Goal: Transaction & Acquisition: Purchase product/service

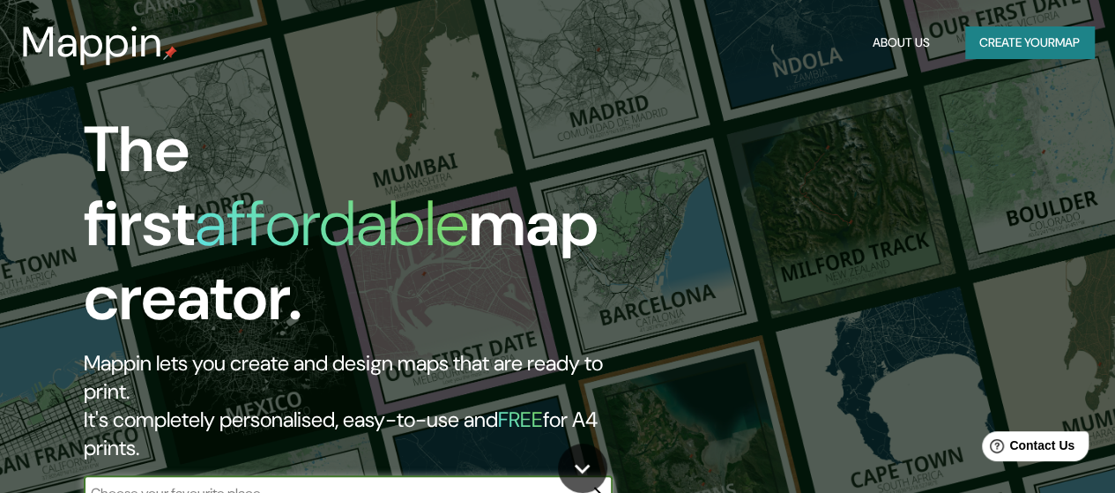
click at [267, 483] on input "text" at bounding box center [331, 493] width 494 height 20
type input "[GEOGRAPHIC_DATA]"
click at [596, 483] on icon "button" at bounding box center [595, 493] width 21 height 21
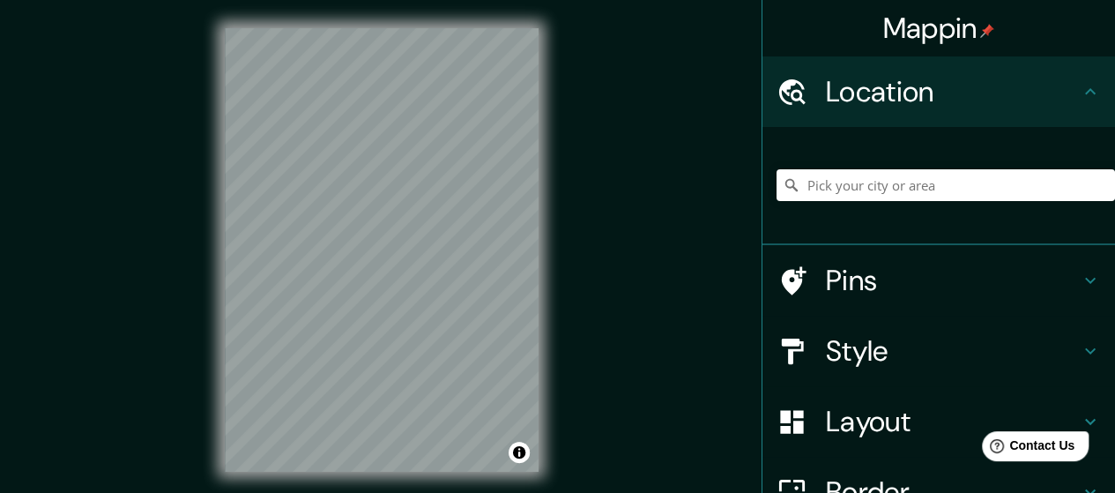
click at [556, 234] on div "© Mapbox © OpenStreetMap Improve this map" at bounding box center [382, 250] width 370 height 500
click at [339, 492] on html "Mappin Location Pins Style Layout Border Choose a border. Hint : you can make l…" at bounding box center [557, 246] width 1115 height 493
click at [520, 456] on button "Toggle attribution" at bounding box center [519, 452] width 21 height 21
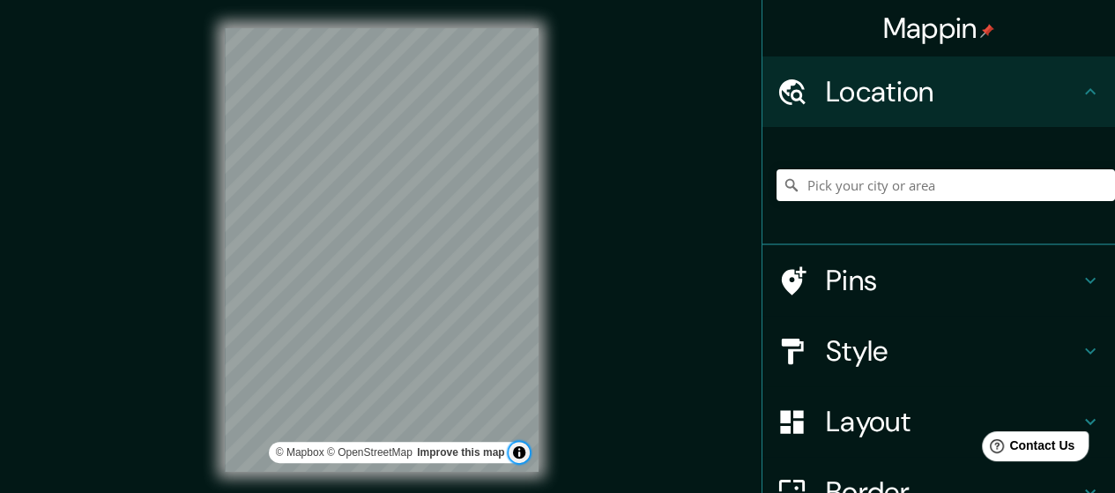
click at [520, 456] on button "Toggle attribution" at bounding box center [519, 452] width 21 height 21
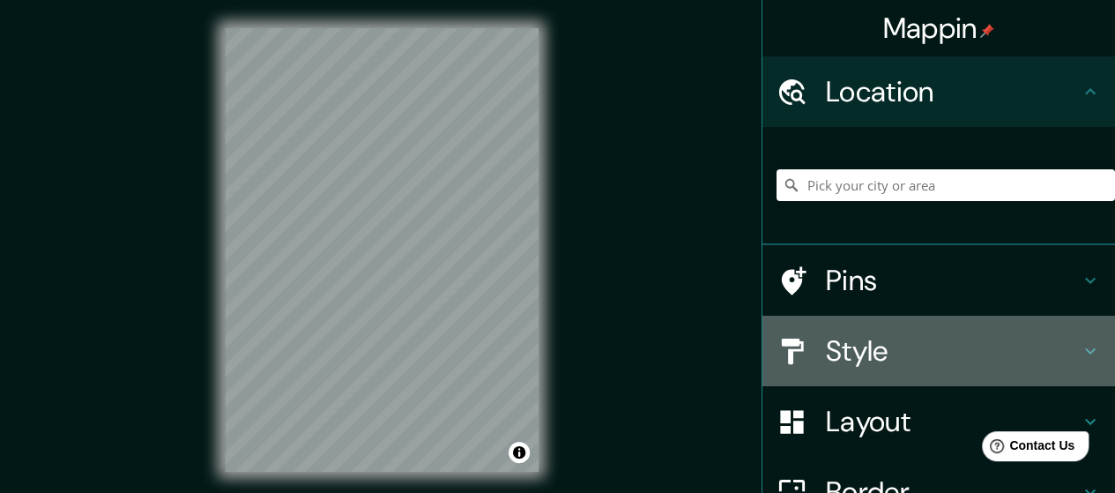
click at [1083, 347] on icon at bounding box center [1090, 350] width 21 height 21
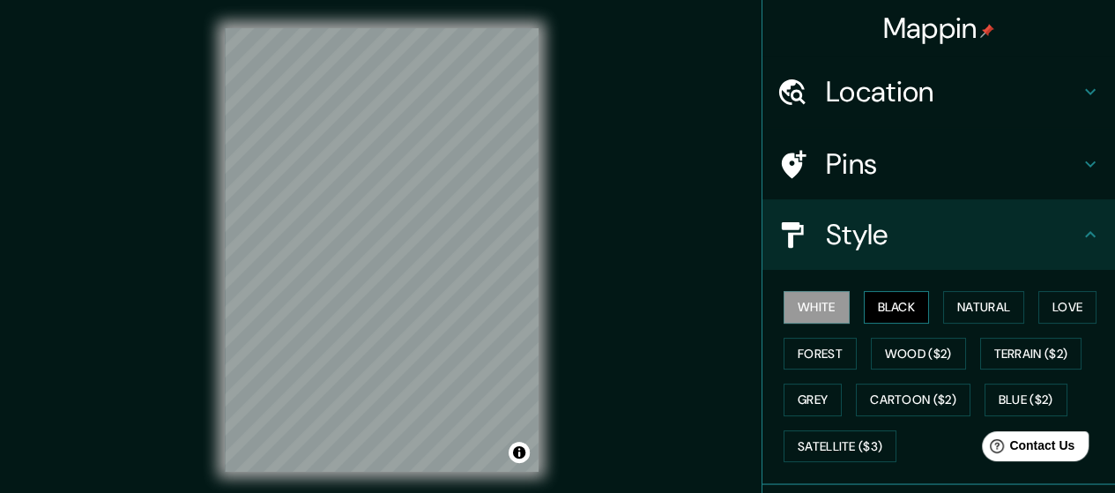
click at [892, 299] on button "Black" at bounding box center [897, 307] width 66 height 33
click at [817, 312] on button "White" at bounding box center [817, 307] width 66 height 33
click at [974, 307] on button "Natural" at bounding box center [984, 307] width 81 height 33
click at [802, 311] on button "White" at bounding box center [817, 307] width 66 height 33
click at [1080, 165] on icon at bounding box center [1090, 163] width 21 height 21
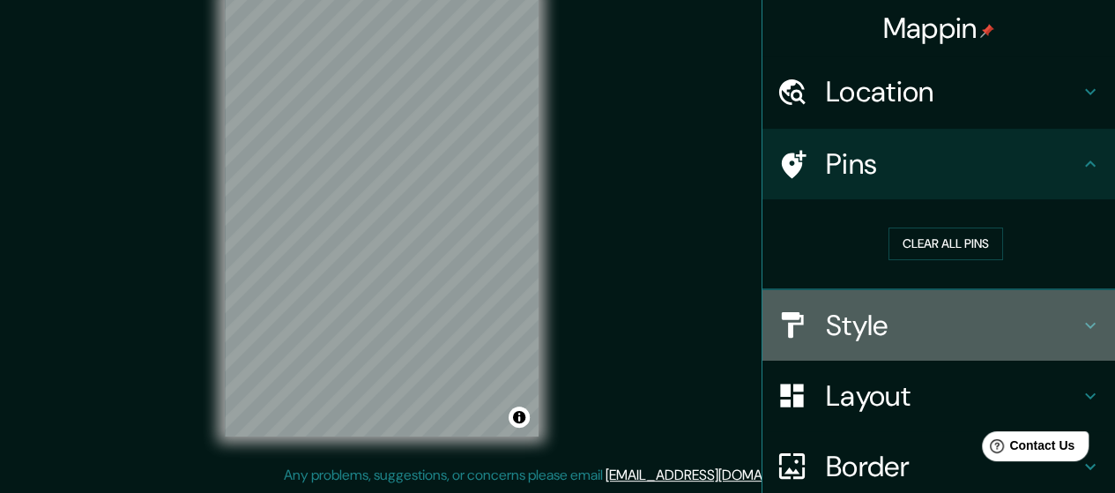
click at [1080, 322] on icon at bounding box center [1090, 325] width 21 height 21
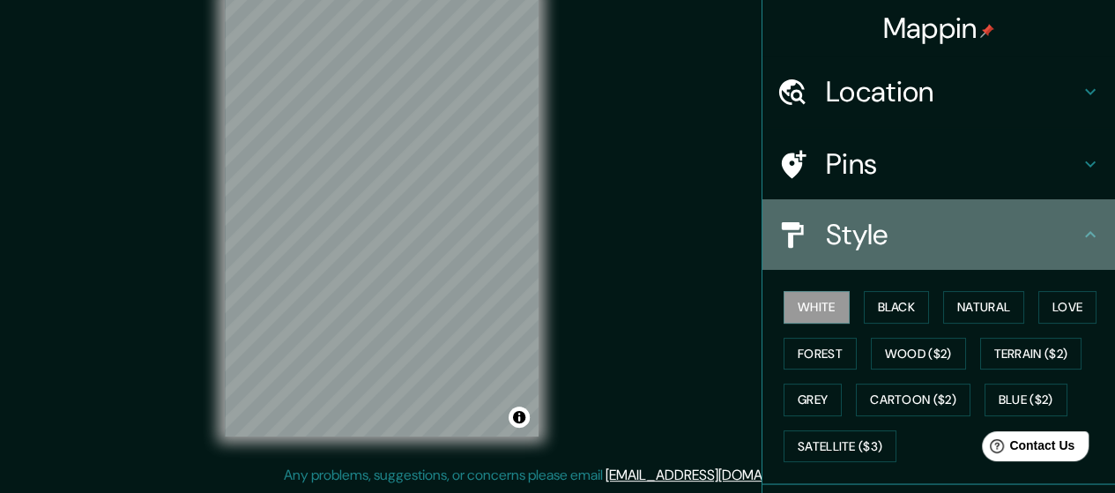
click at [1080, 239] on icon at bounding box center [1090, 234] width 21 height 21
click at [1080, 233] on icon at bounding box center [1090, 234] width 21 height 21
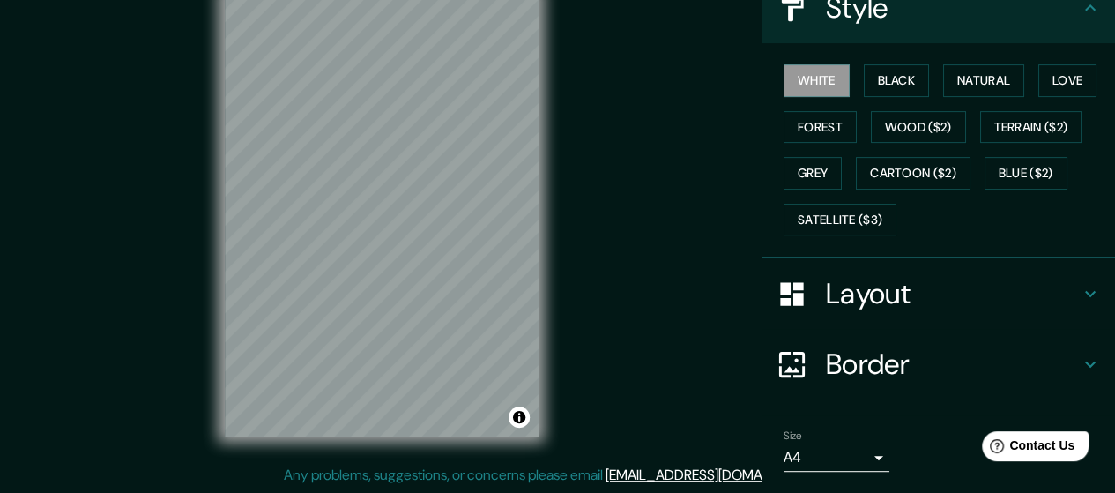
scroll to position [265, 0]
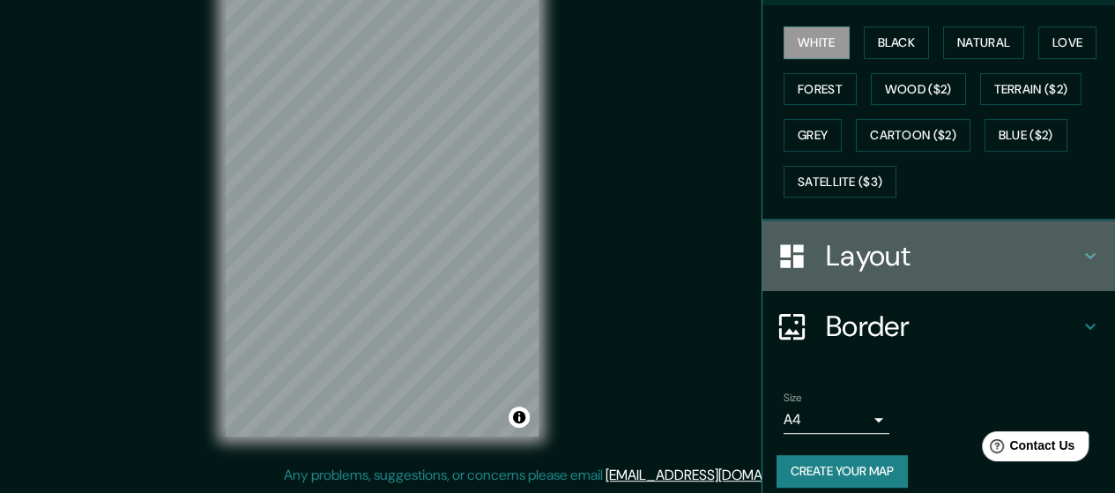
click at [1081, 250] on icon at bounding box center [1090, 255] width 21 height 21
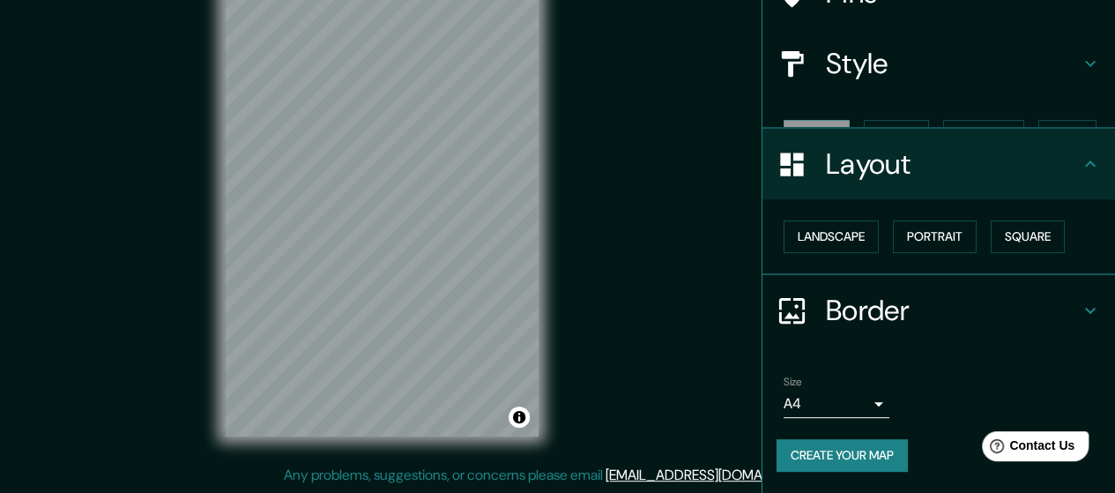
scroll to position [139, 0]
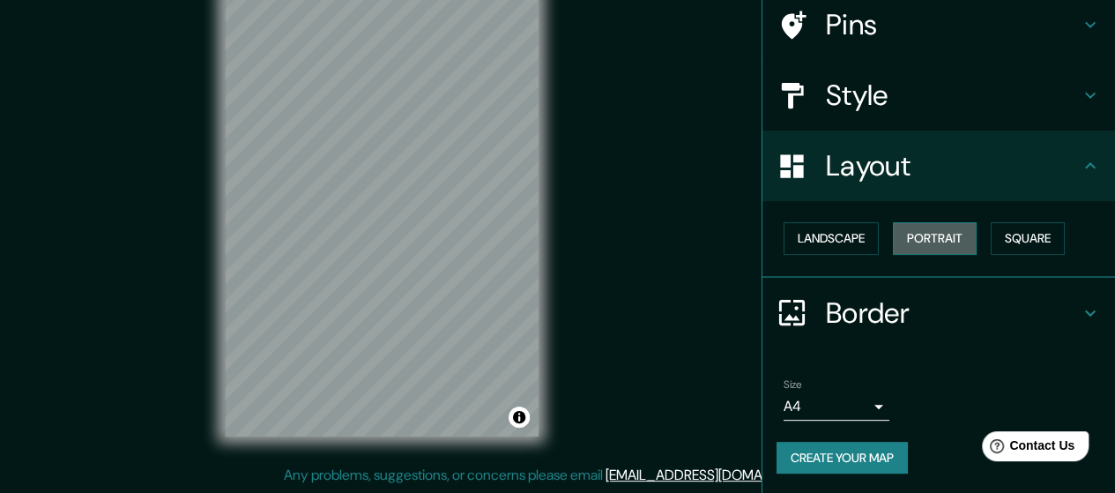
click at [931, 237] on button "Portrait" at bounding box center [935, 238] width 84 height 33
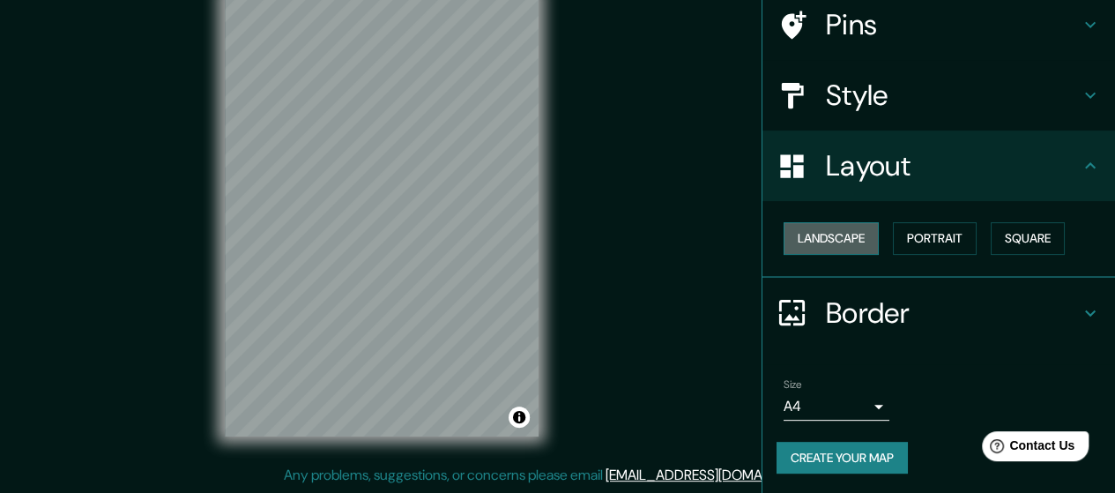
click at [830, 235] on button "Landscape" at bounding box center [831, 238] width 95 height 33
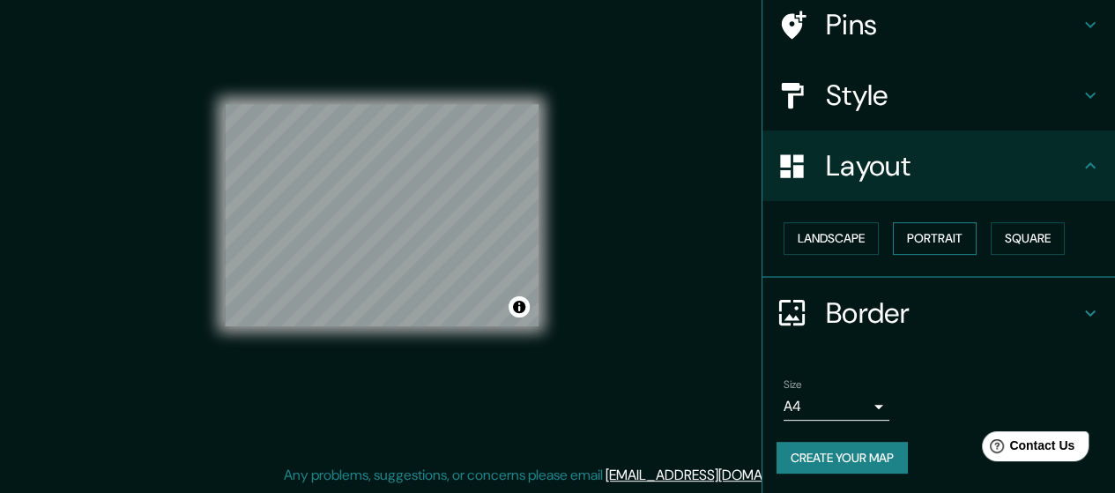
click at [903, 228] on button "Portrait" at bounding box center [935, 238] width 84 height 33
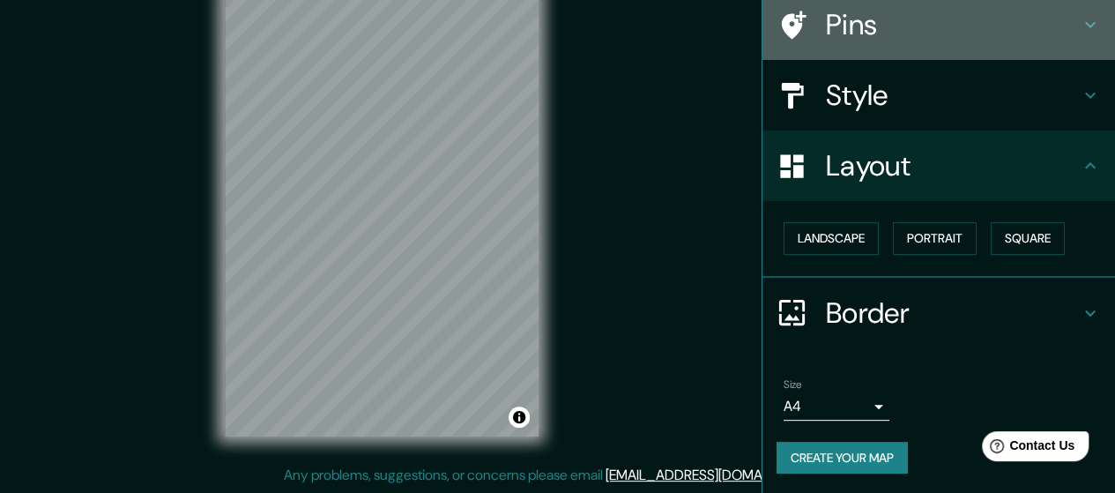
click at [834, 21] on h4 "Pins" at bounding box center [953, 24] width 254 height 35
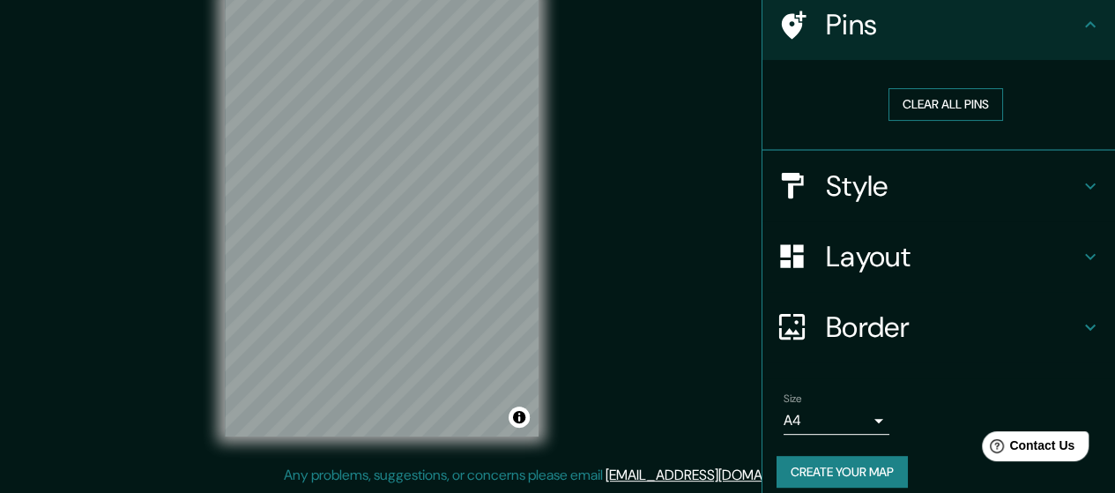
click at [916, 103] on button "Clear all pins" at bounding box center [946, 104] width 115 height 33
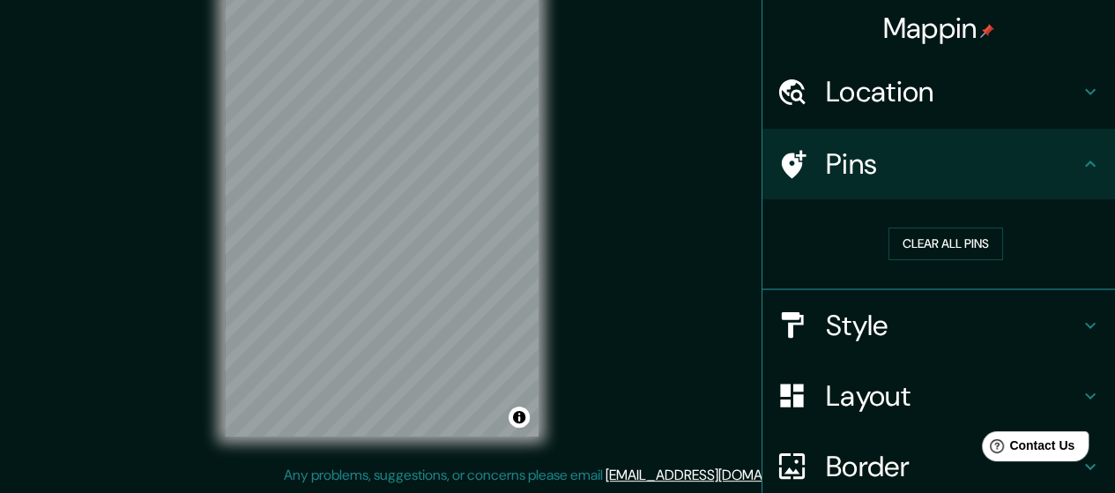
click at [1080, 87] on icon at bounding box center [1090, 91] width 21 height 21
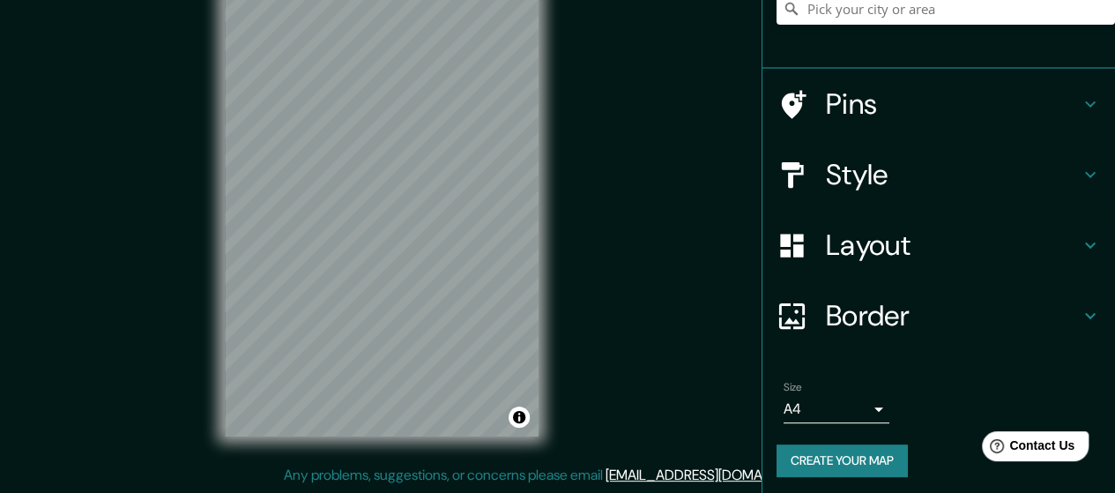
scroll to position [181, 0]
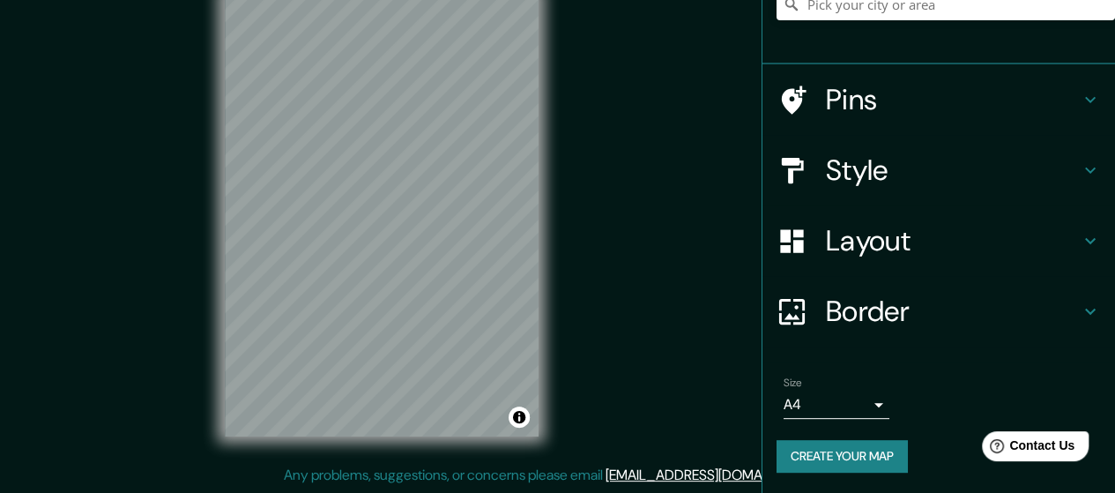
click at [876, 310] on h4 "Border" at bounding box center [953, 311] width 254 height 35
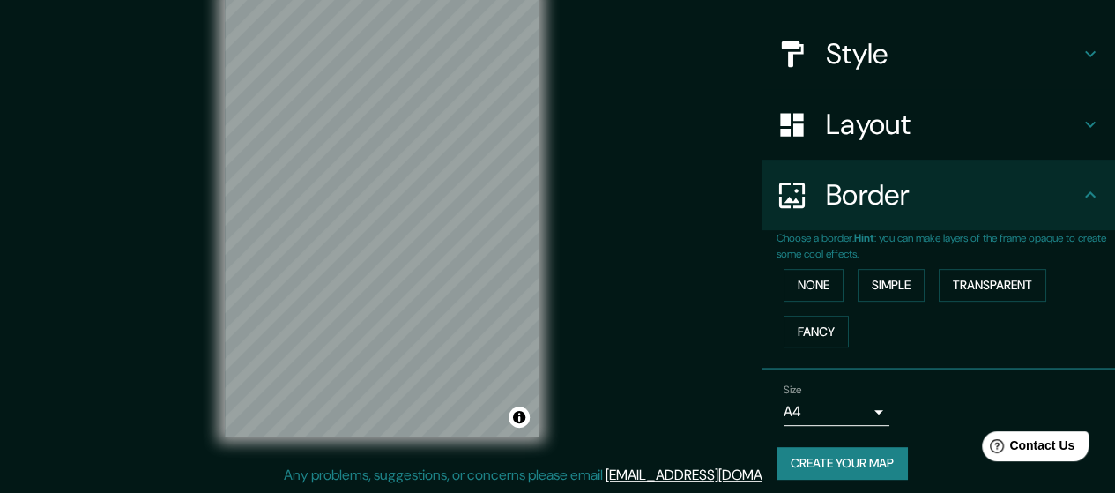
scroll to position [153, 0]
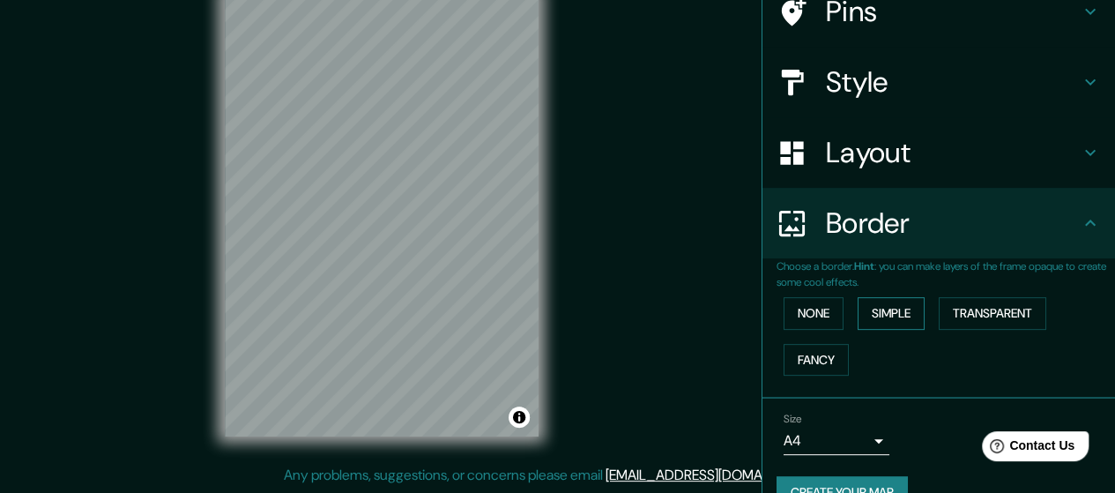
click at [881, 315] on button "Simple" at bounding box center [891, 313] width 67 height 33
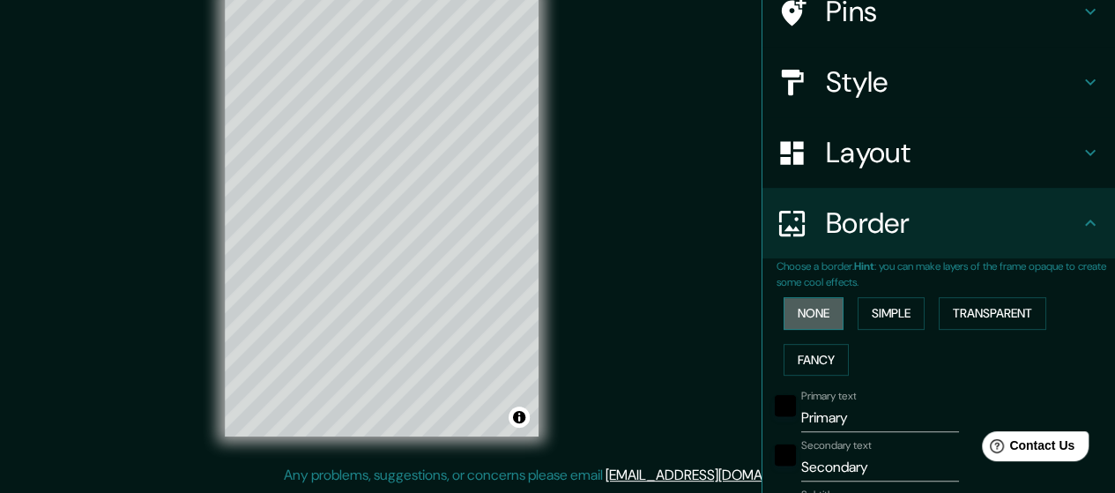
click at [820, 324] on button "None" at bounding box center [814, 313] width 60 height 33
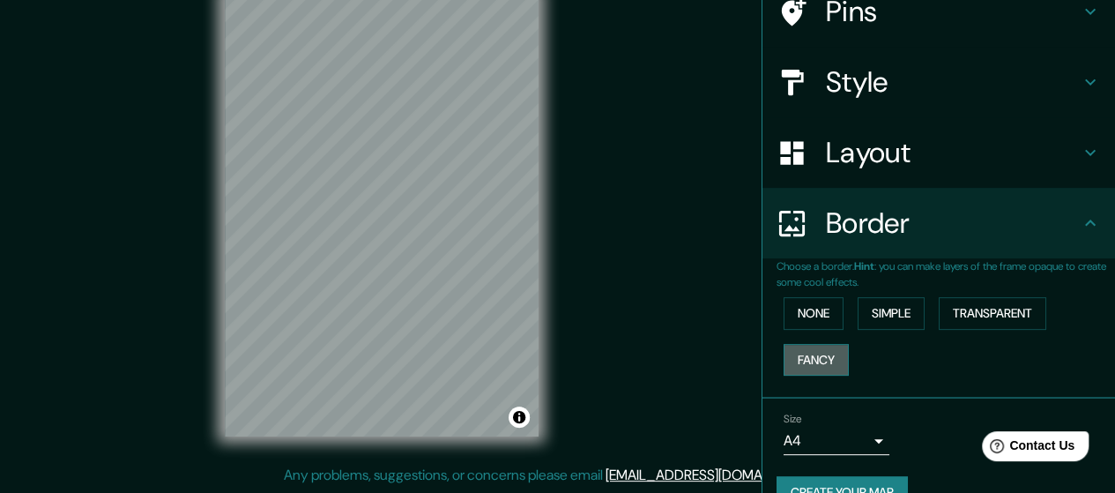
click at [796, 356] on button "Fancy" at bounding box center [816, 360] width 65 height 33
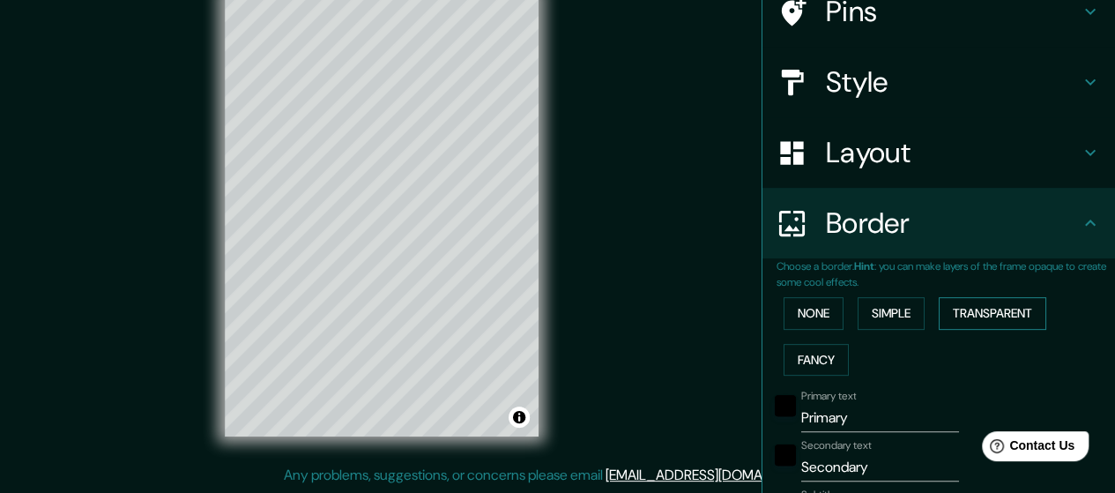
click at [967, 310] on button "Transparent" at bounding box center [993, 313] width 108 height 33
click at [875, 304] on button "Simple" at bounding box center [891, 313] width 67 height 33
drag, startPoint x: 843, startPoint y: 417, endPoint x: 756, endPoint y: 410, distance: 87.6
click at [770, 410] on div "Primary text Primary" at bounding box center [914, 411] width 289 height 42
type input "142"
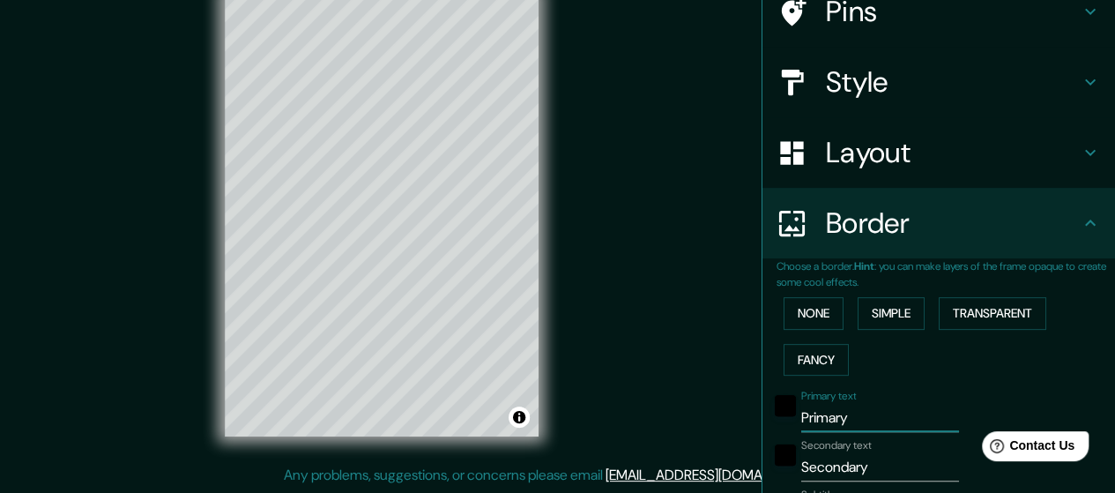
type input "28"
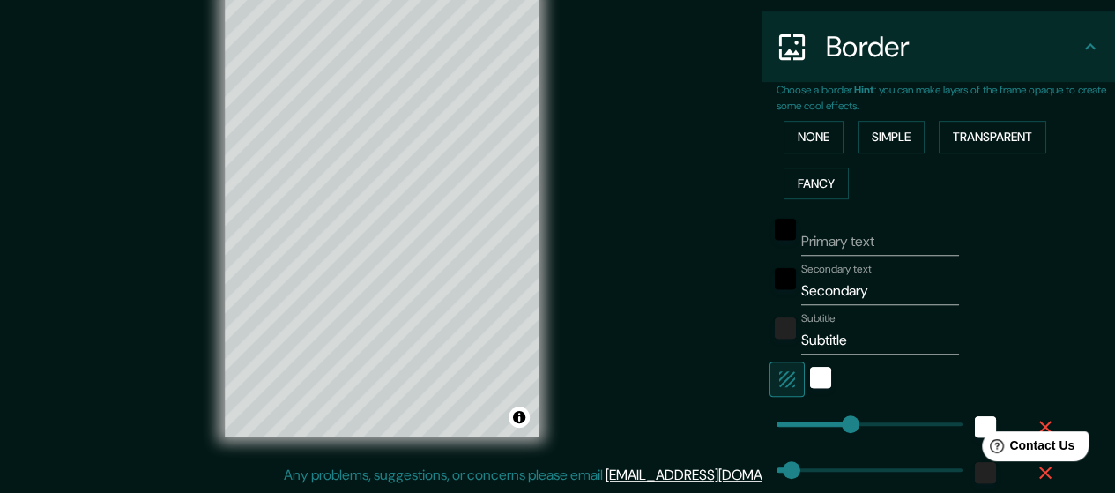
scroll to position [417, 0]
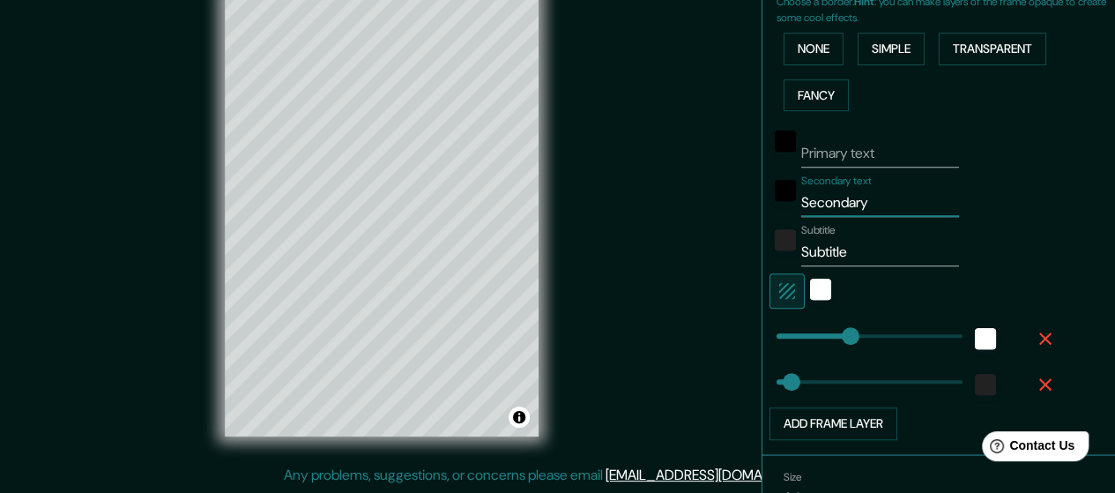
drag, startPoint x: 857, startPoint y: 202, endPoint x: 759, endPoint y: 200, distance: 97.9
click at [770, 200] on div "Secondary text Secondary" at bounding box center [914, 196] width 289 height 42
type input "142"
type input "28"
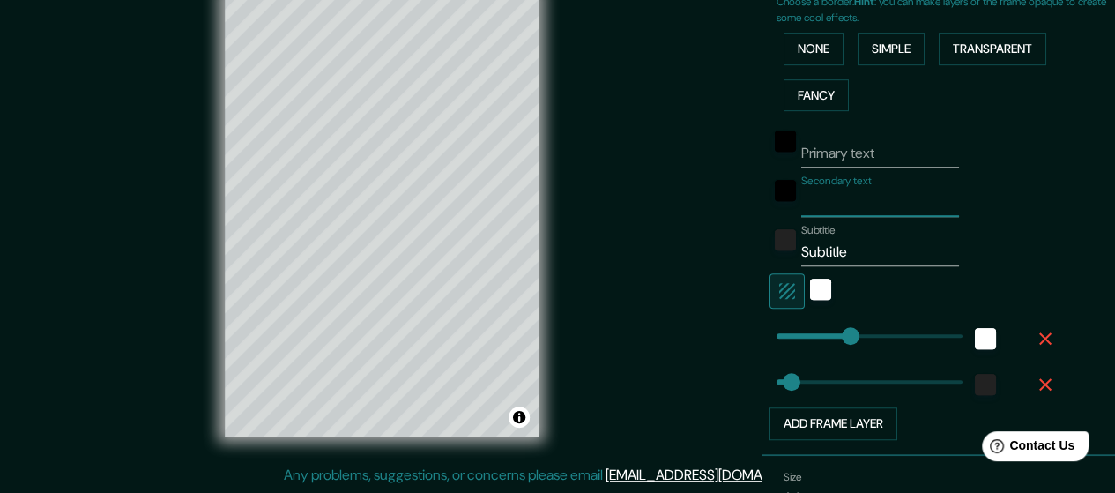
click at [862, 246] on input "Subtitle" at bounding box center [881, 252] width 158 height 28
type input "Subtitl"
type input "142"
type input "28"
type input "Subtit"
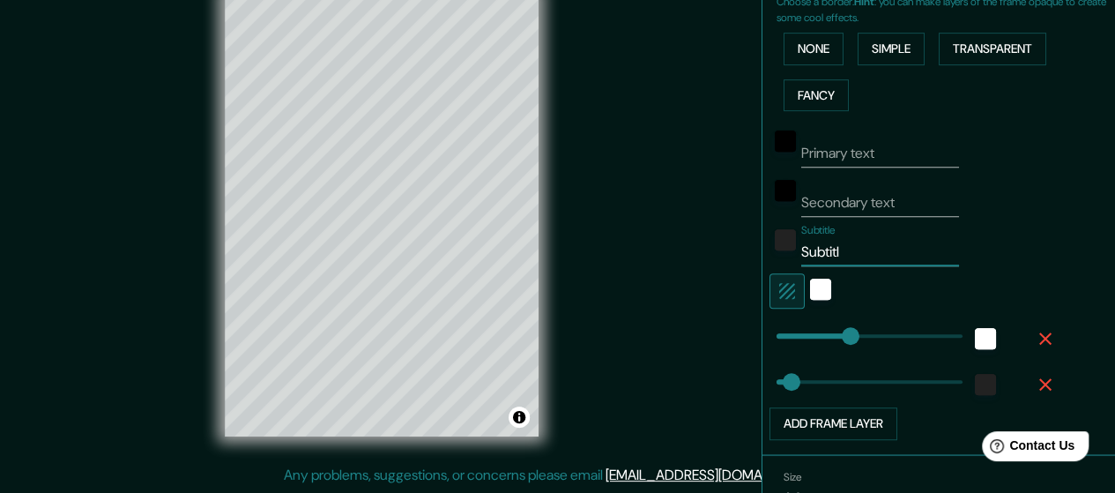
type input "142"
type input "28"
type input "Subti"
type input "142"
type input "28"
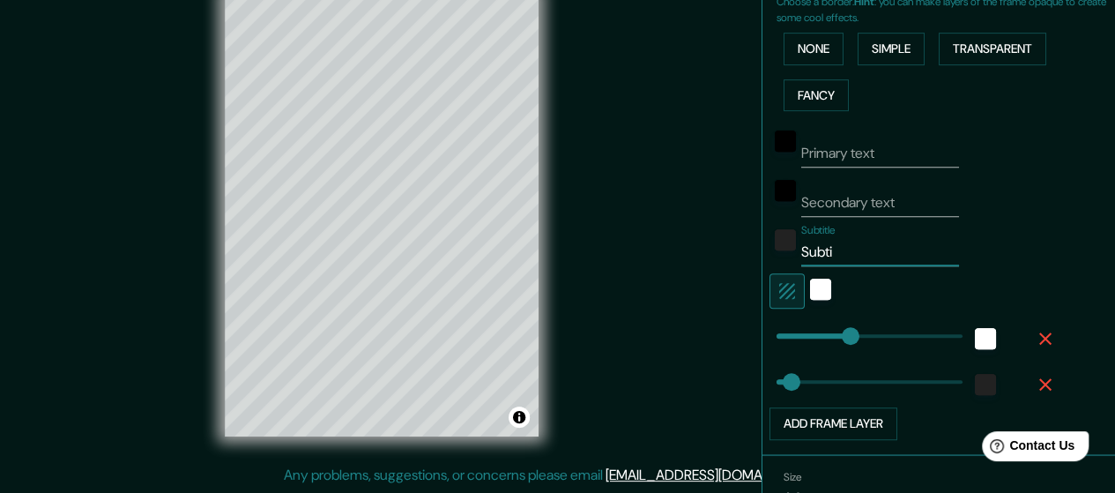
type input "Subt"
type input "142"
type input "28"
type input "Sub"
type input "142"
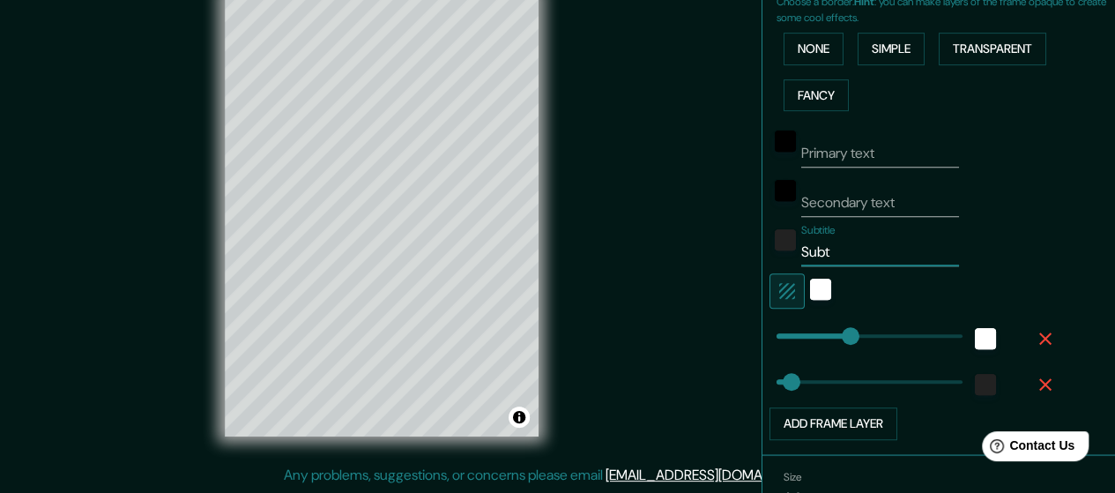
type input "28"
type input "Su"
type input "142"
type input "28"
type input "S"
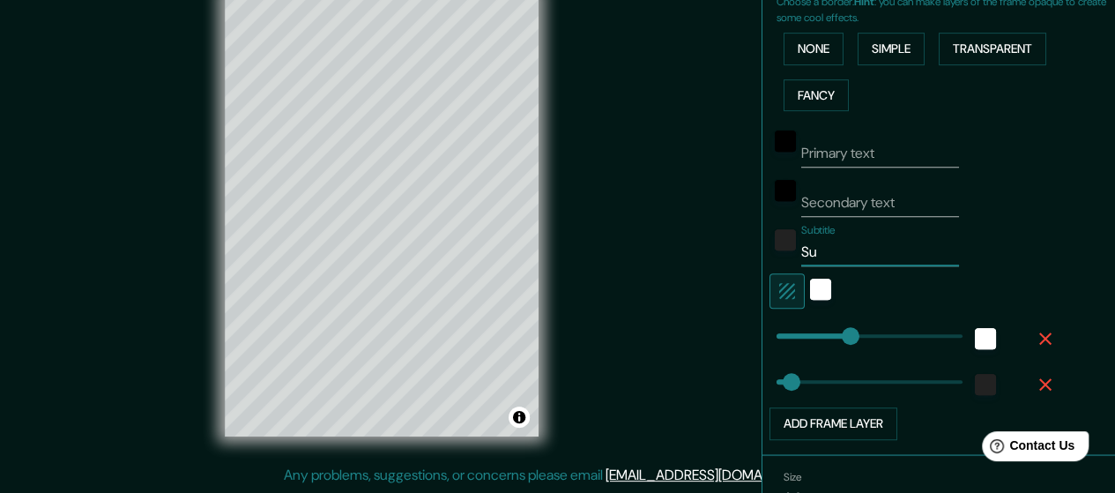
type input "142"
type input "28"
type input "142"
type input "28"
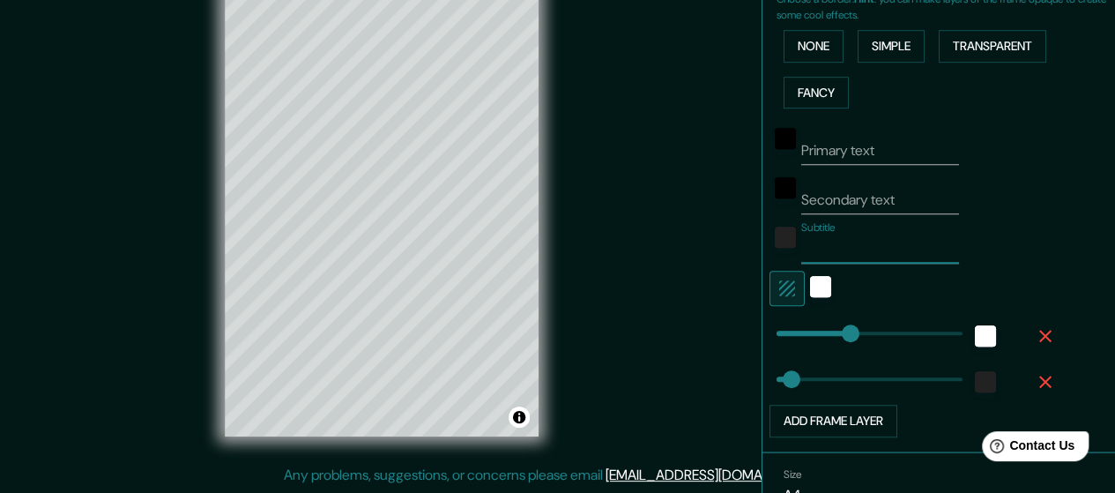
scroll to position [508, 0]
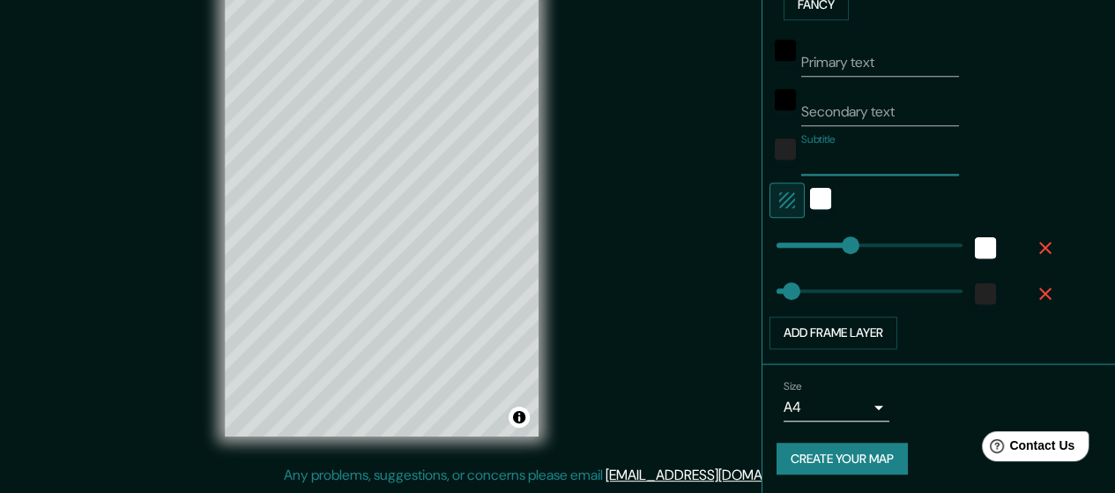
click at [821, 458] on button "Create your map" at bounding box center [842, 459] width 131 height 33
drag, startPoint x: 389, startPoint y: 162, endPoint x: 394, endPoint y: 170, distance: 9.5
click at [394, 170] on div at bounding box center [396, 173] width 14 height 14
